Goal: Information Seeking & Learning: Find specific fact

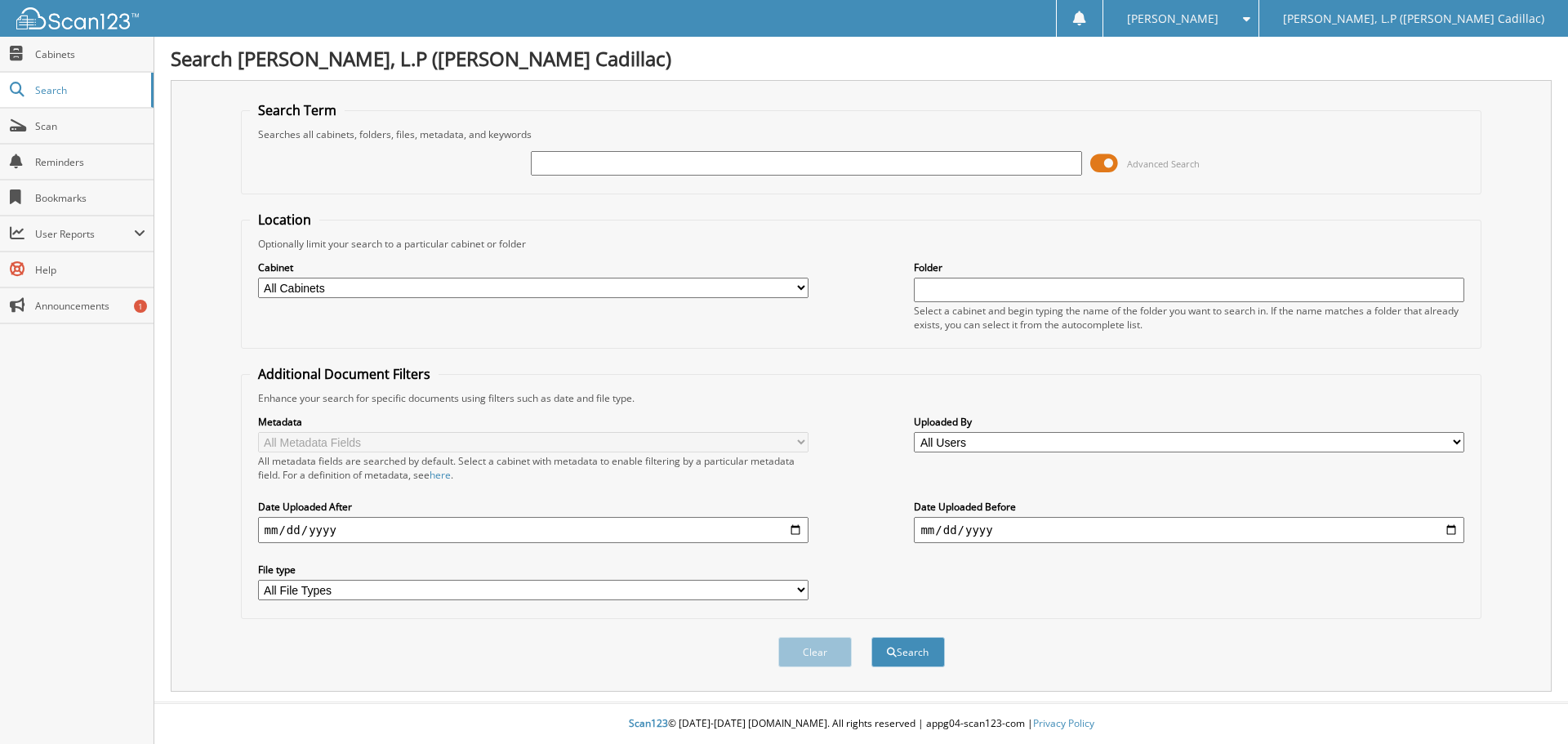
click at [1100, 158] on span at bounding box center [1104, 163] width 28 height 25
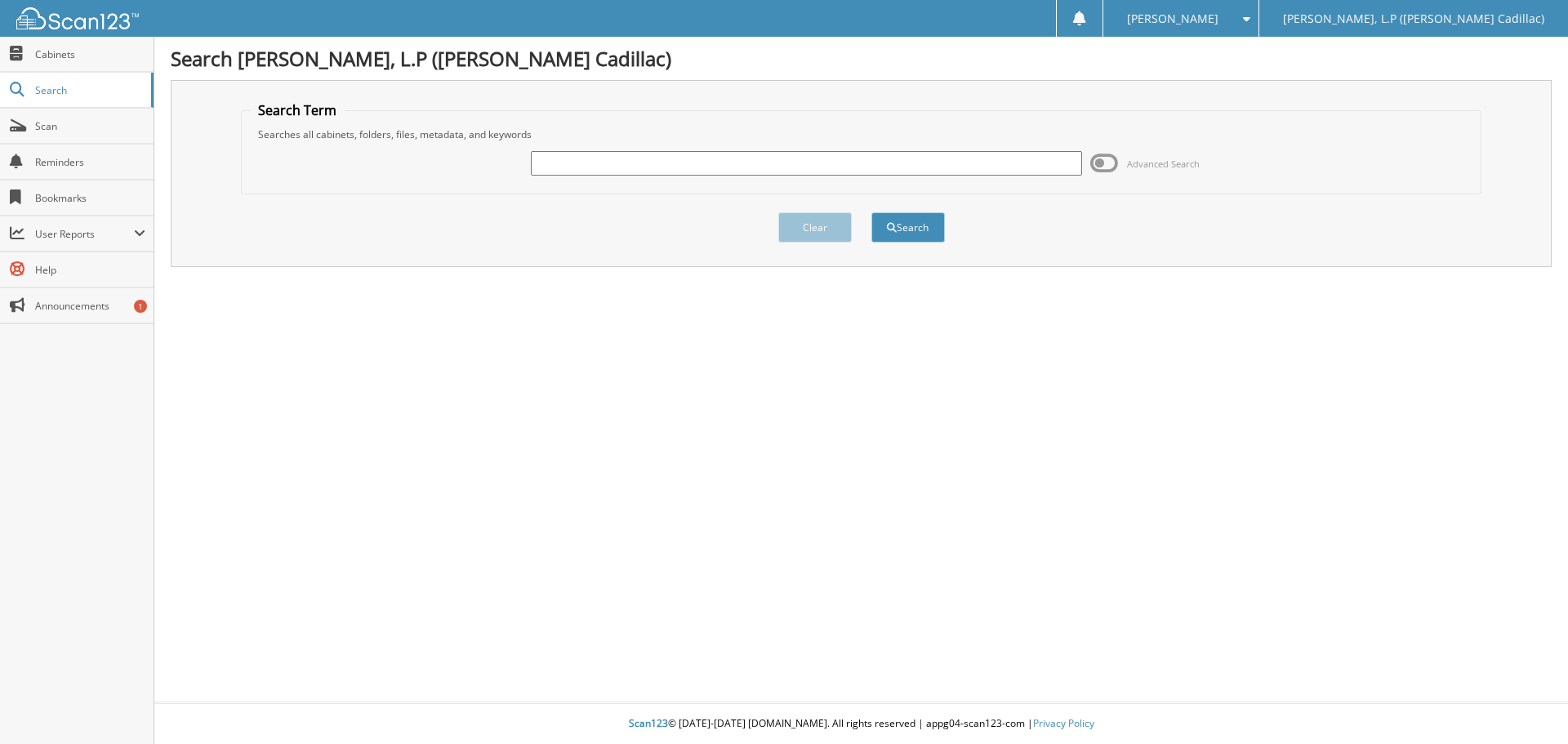
click at [715, 169] on input "text" at bounding box center [806, 163] width 550 height 25
type input "sharp"
click at [871, 212] on button "Search" at bounding box center [908, 227] width 73 height 30
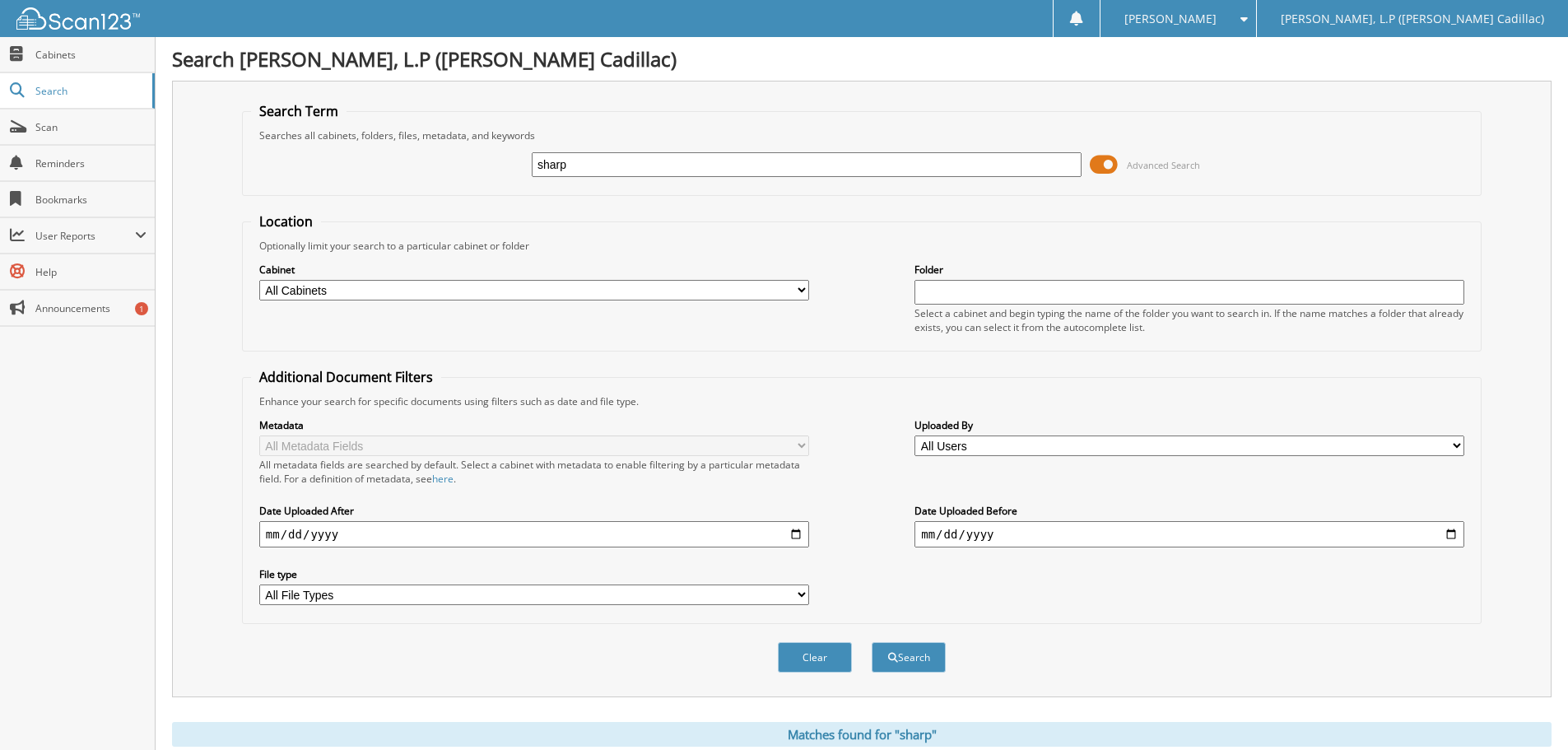
click at [1109, 169] on span at bounding box center [1103, 164] width 28 height 25
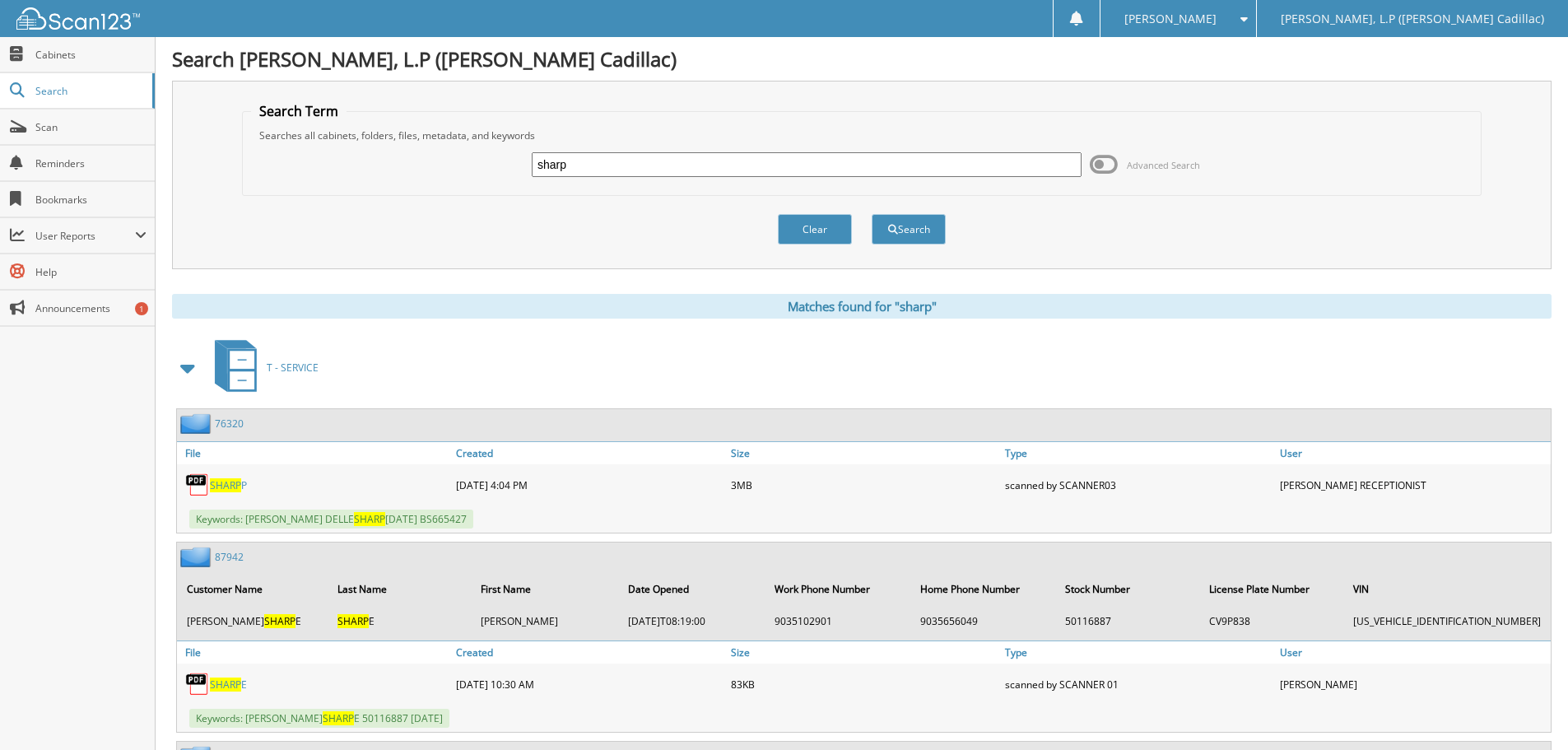
click at [193, 369] on span at bounding box center [188, 368] width 23 height 30
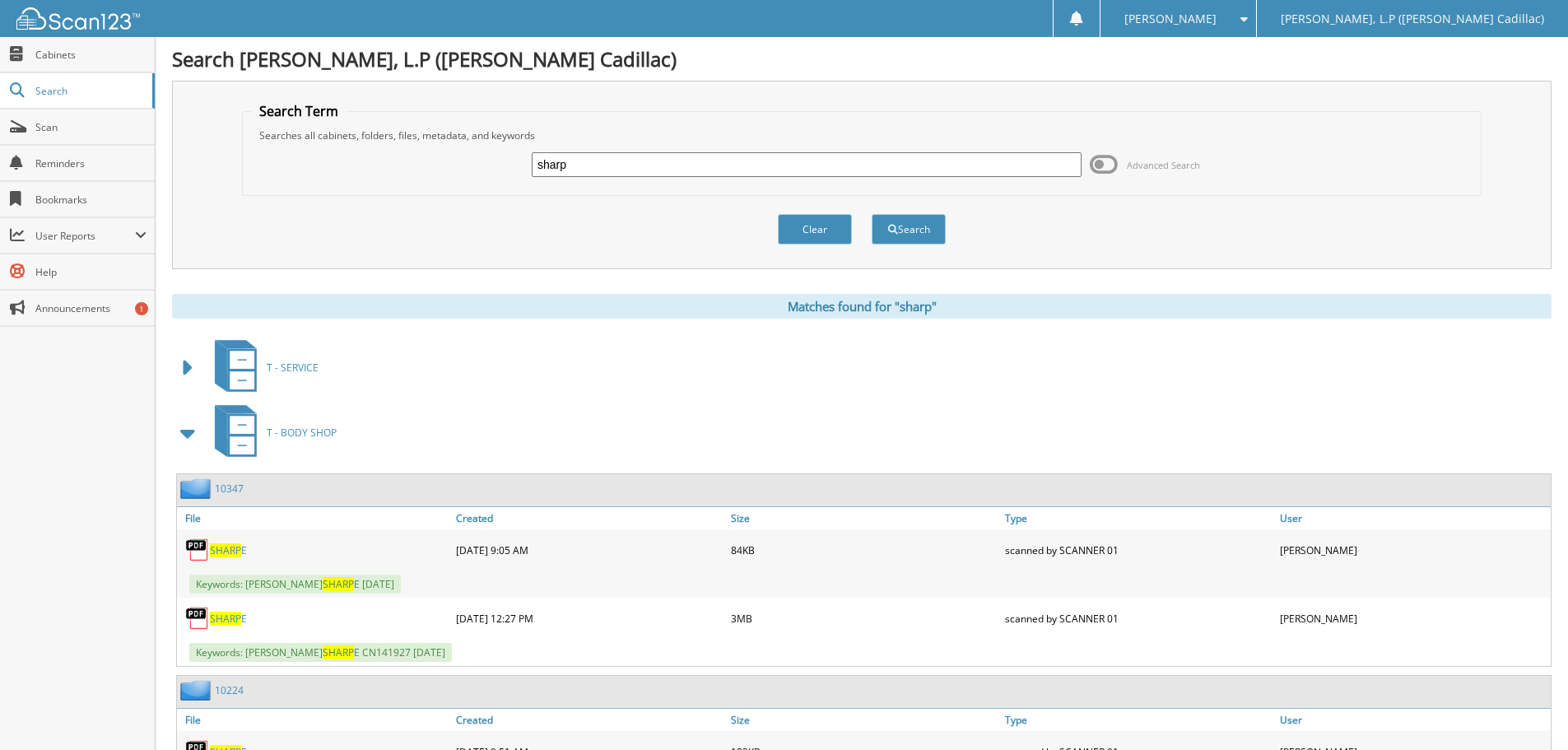
click at [190, 431] on span at bounding box center [188, 433] width 23 height 30
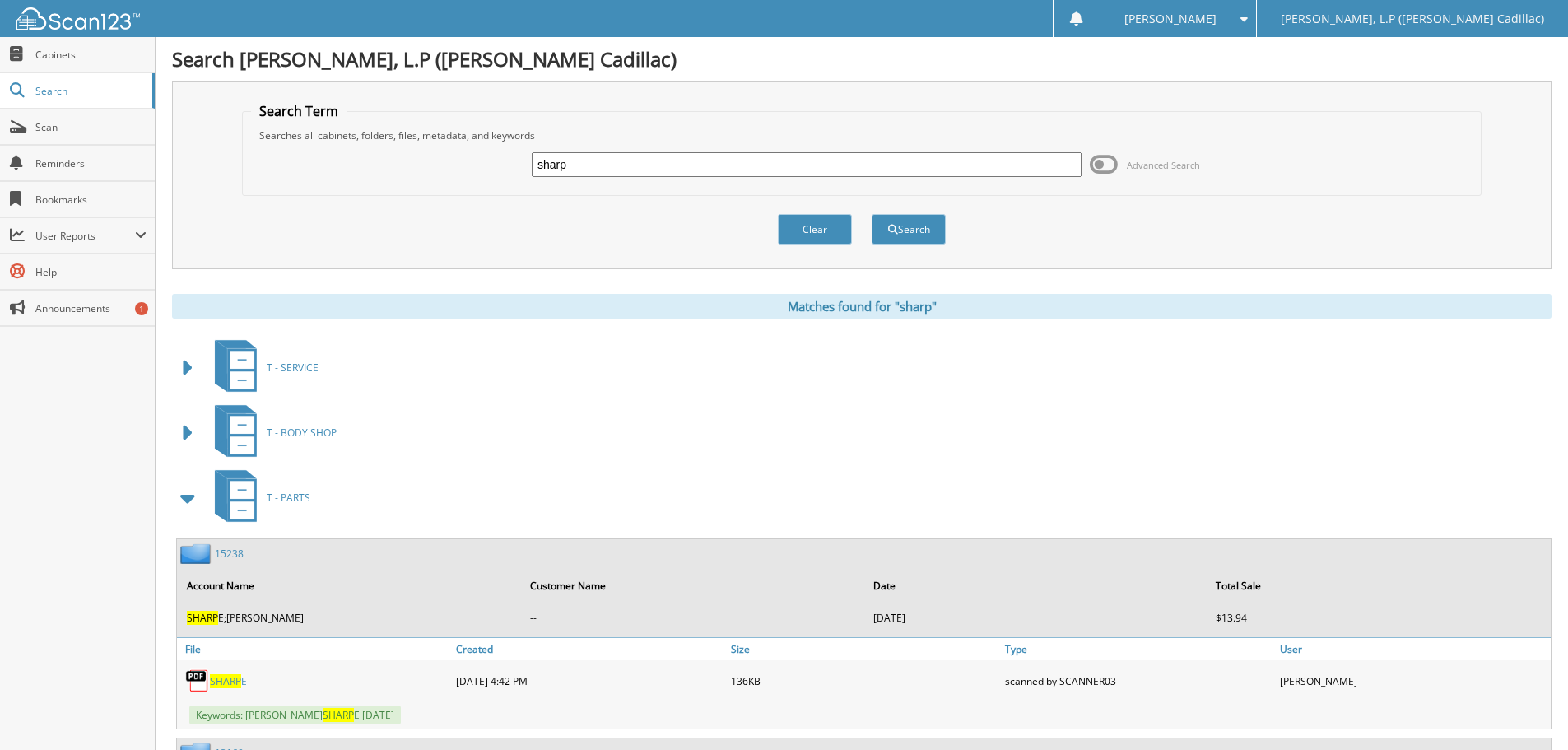
click at [185, 495] on span at bounding box center [188, 498] width 23 height 30
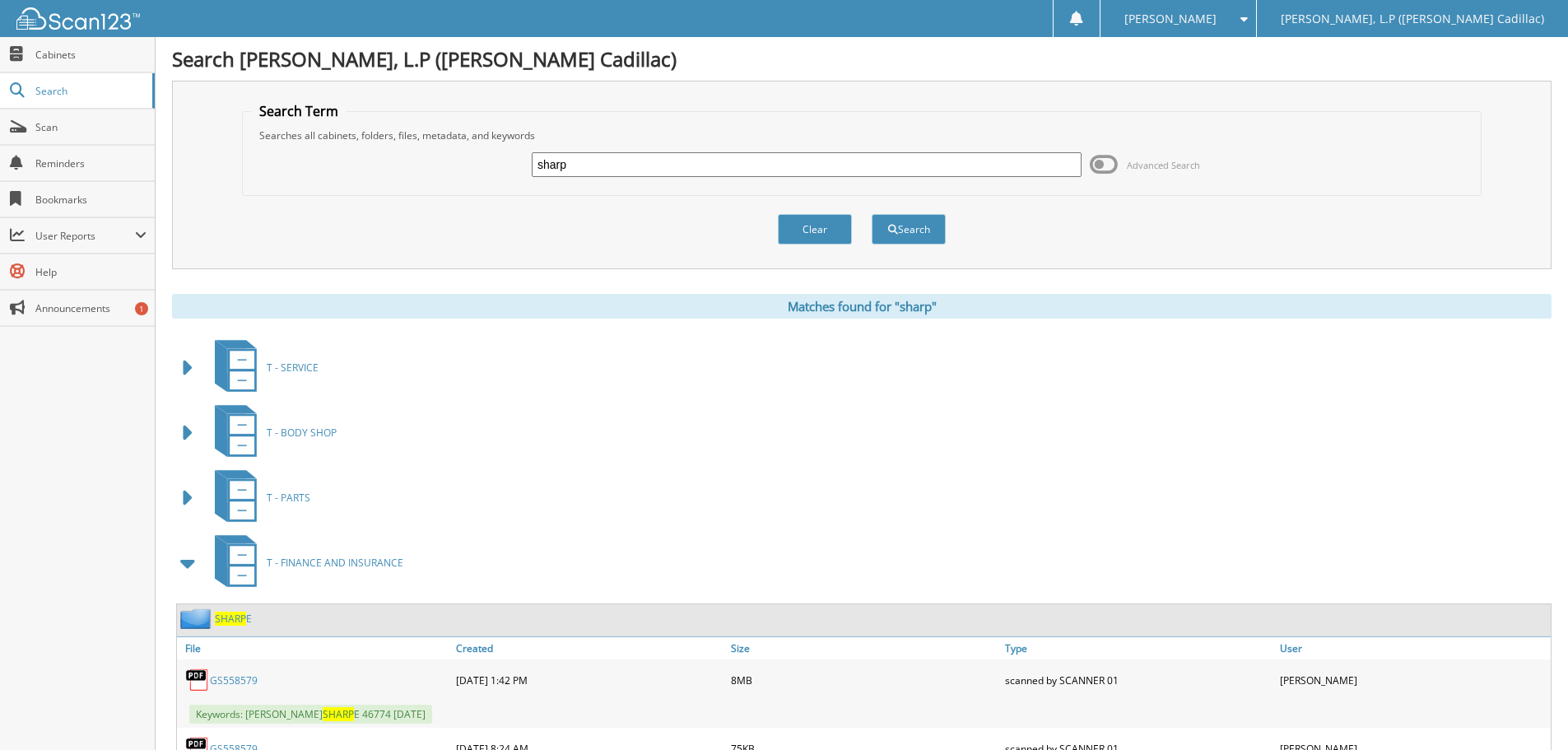
click at [299, 558] on span "T - FINANCE AND INSURANCE" at bounding box center [335, 563] width 137 height 14
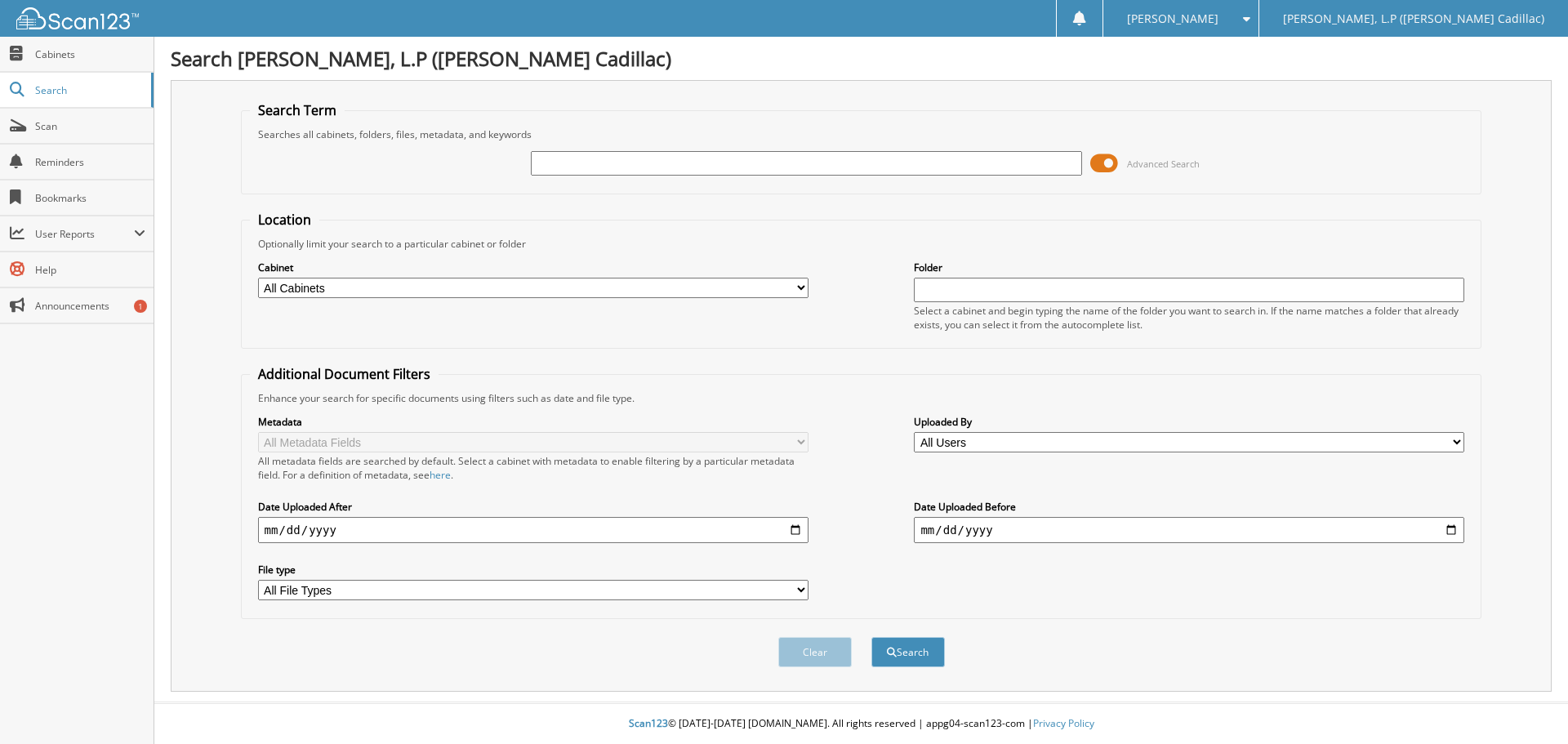
click at [1103, 159] on span at bounding box center [1104, 163] width 28 height 25
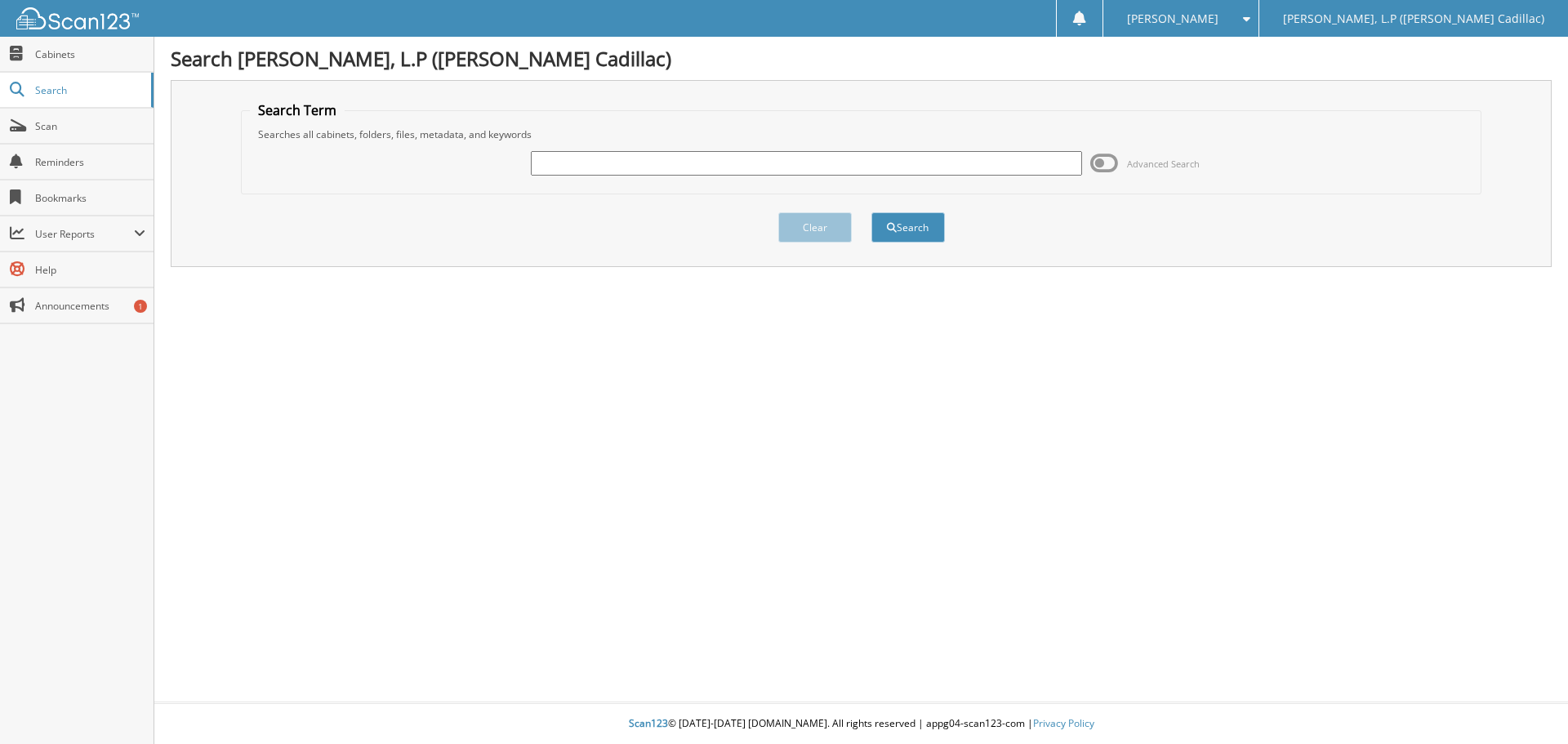
click at [602, 168] on input "text" at bounding box center [806, 163] width 550 height 25
type input "sharp"
click at [871, 212] on button "Search" at bounding box center [908, 227] width 73 height 30
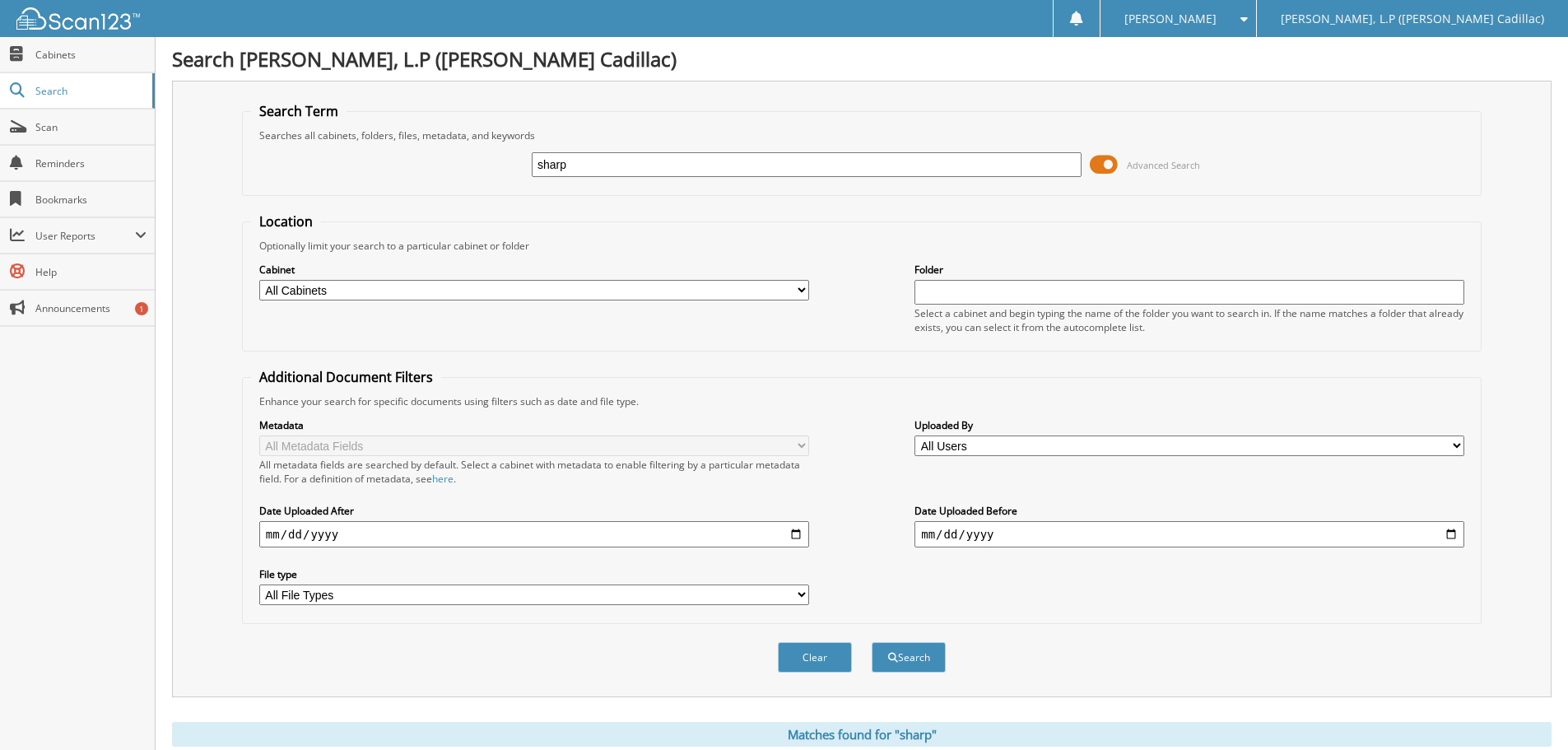
click at [1102, 167] on span at bounding box center [1103, 164] width 28 height 25
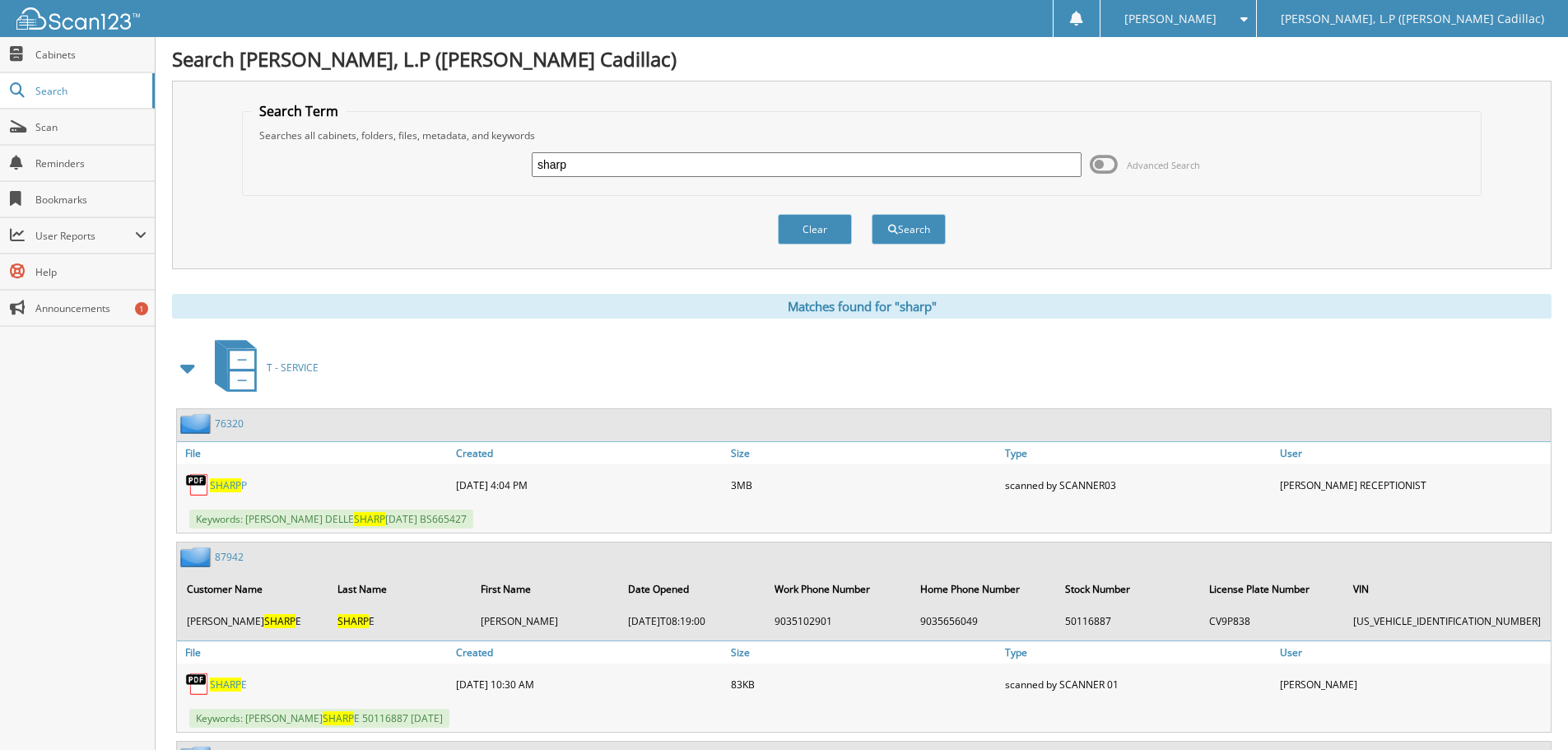
click at [185, 369] on span at bounding box center [188, 368] width 23 height 30
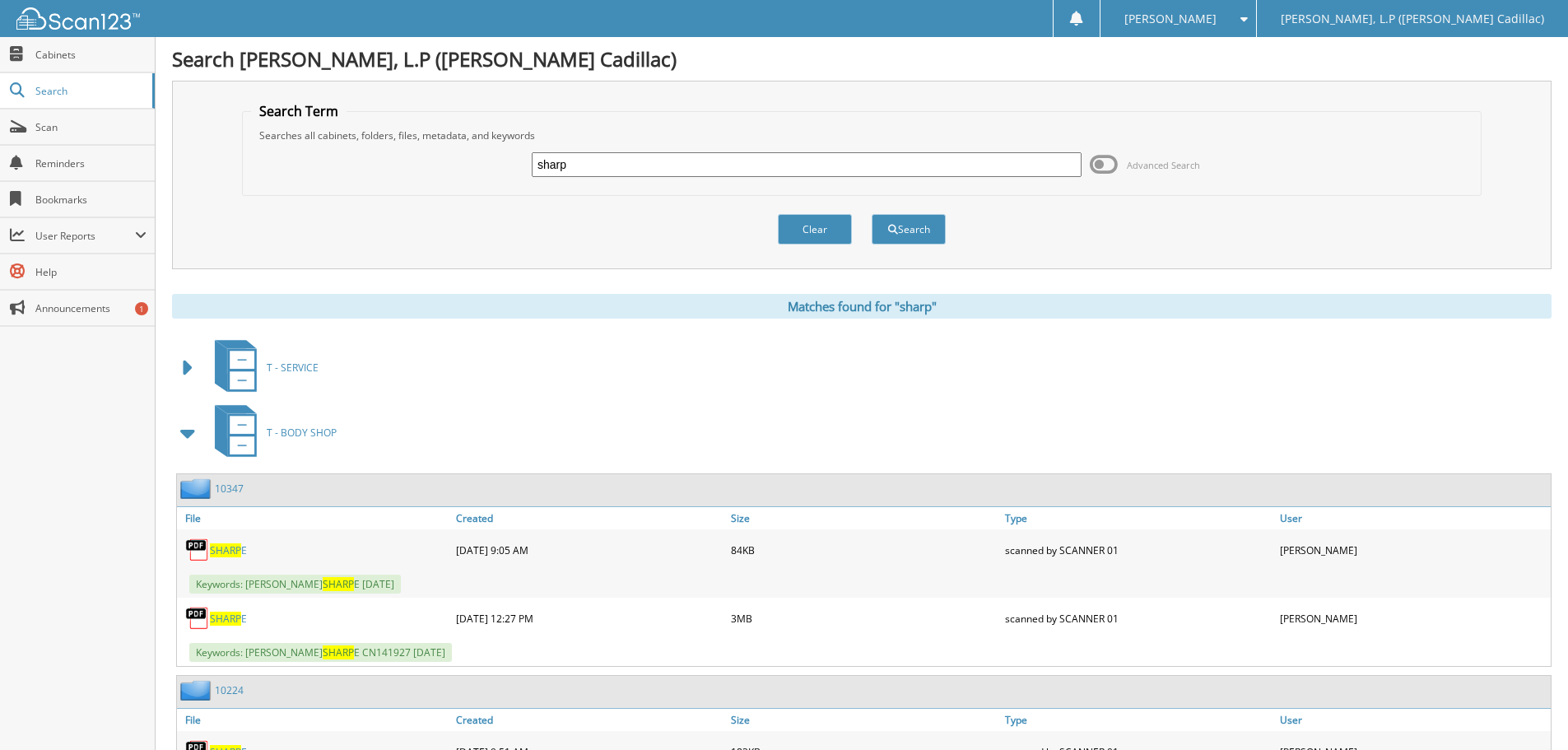
click at [188, 432] on span at bounding box center [188, 433] width 23 height 30
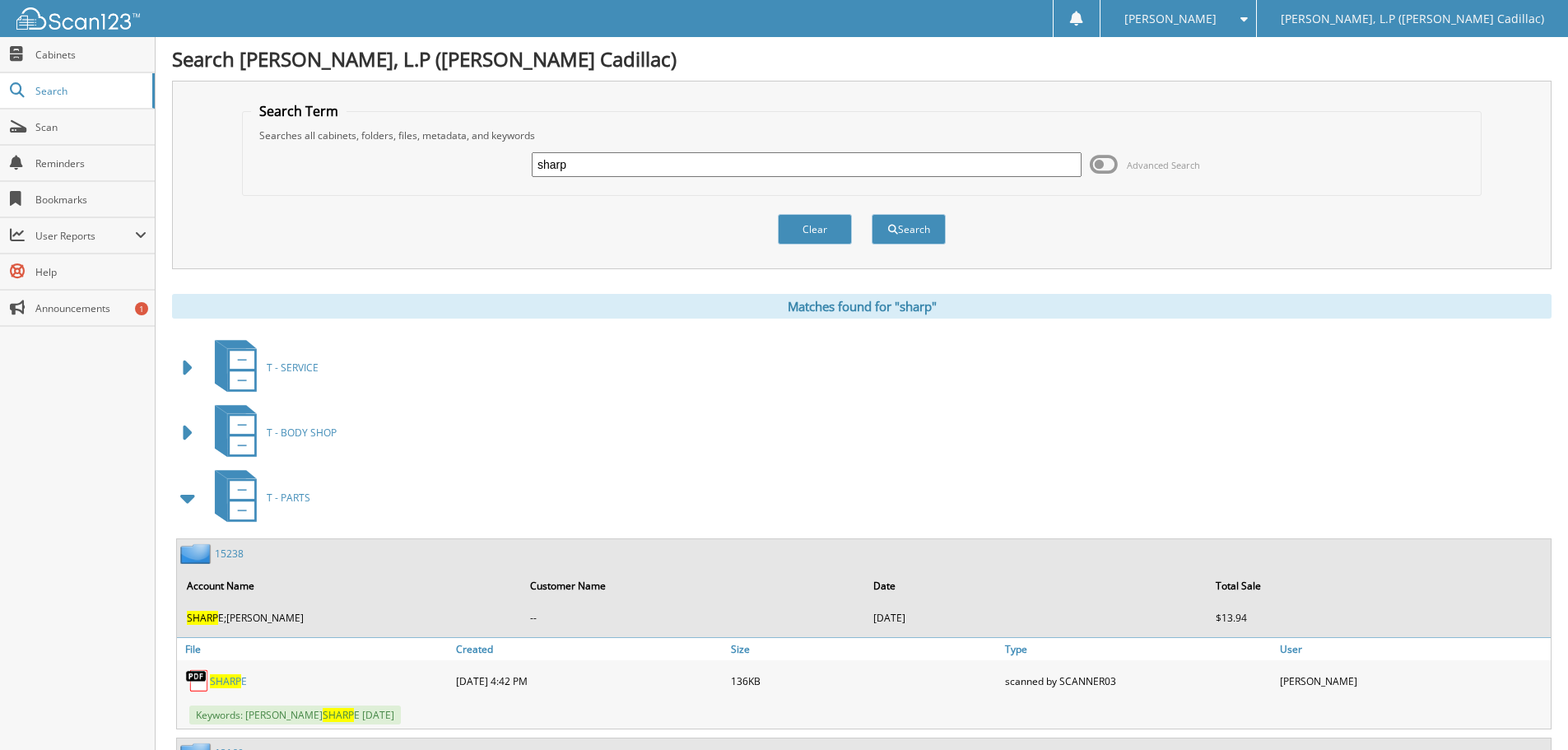
click at [187, 508] on span at bounding box center [188, 498] width 23 height 30
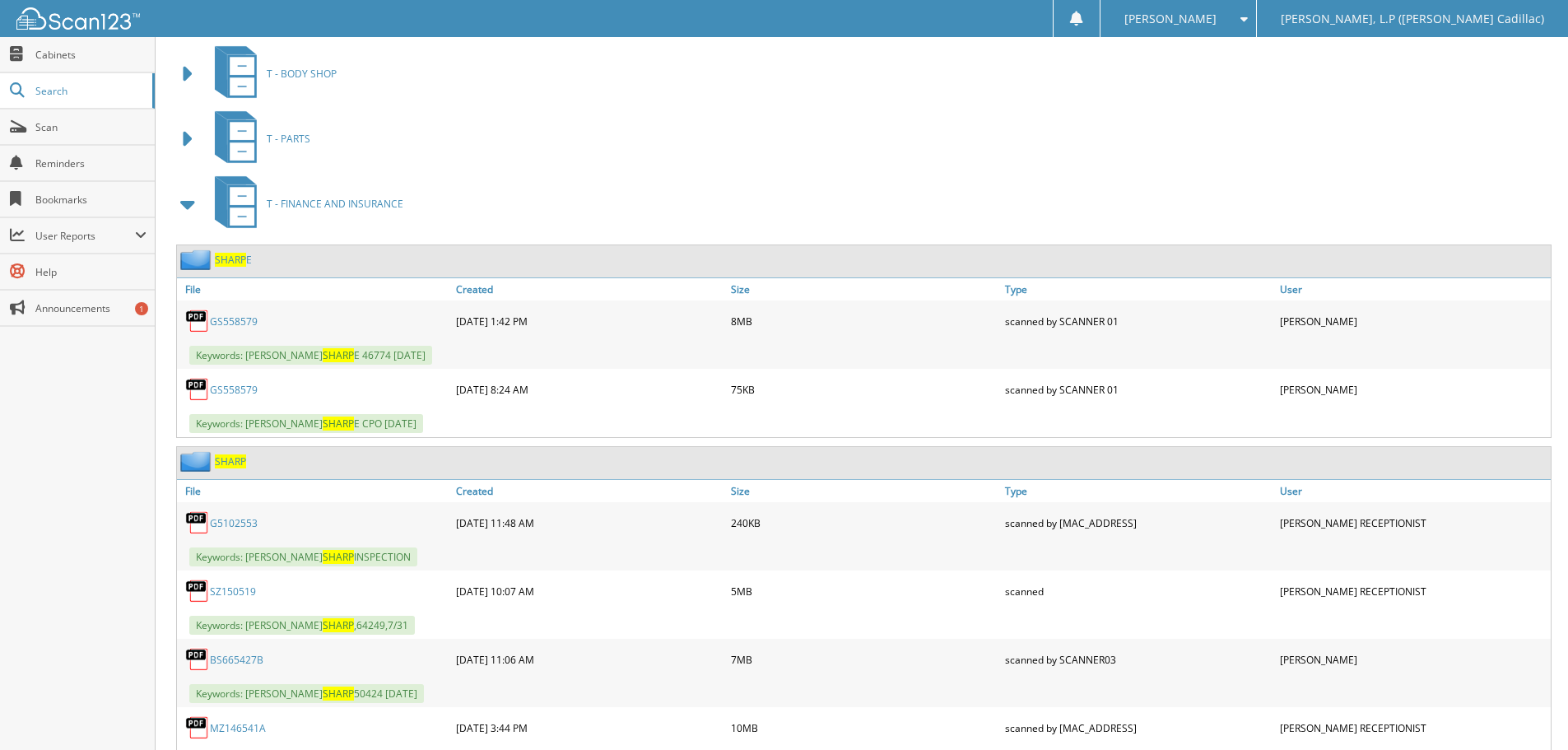
scroll to position [412, 0]
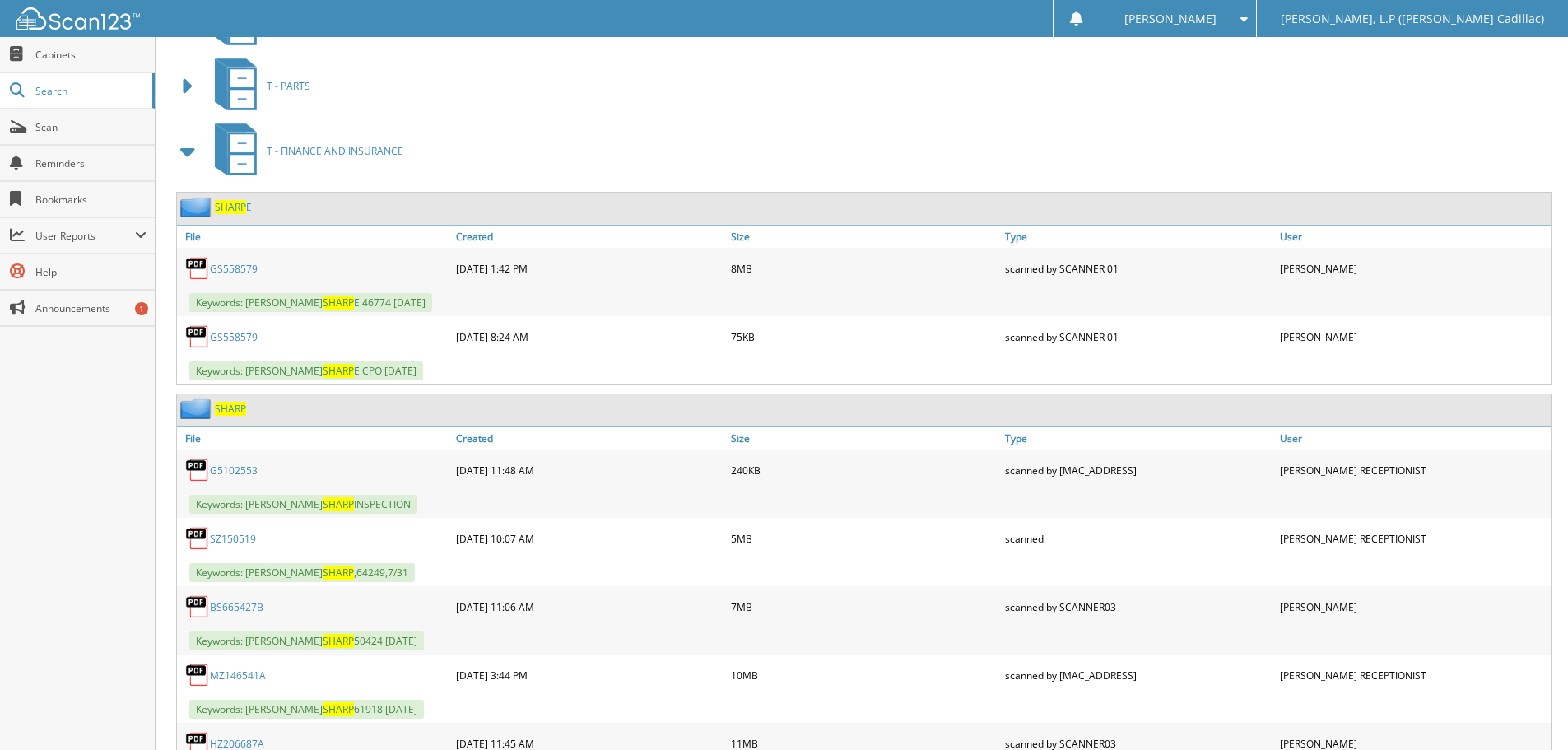
click at [221, 540] on link "SZ150519" at bounding box center [233, 539] width 46 height 14
